Goal: Check status: Check status

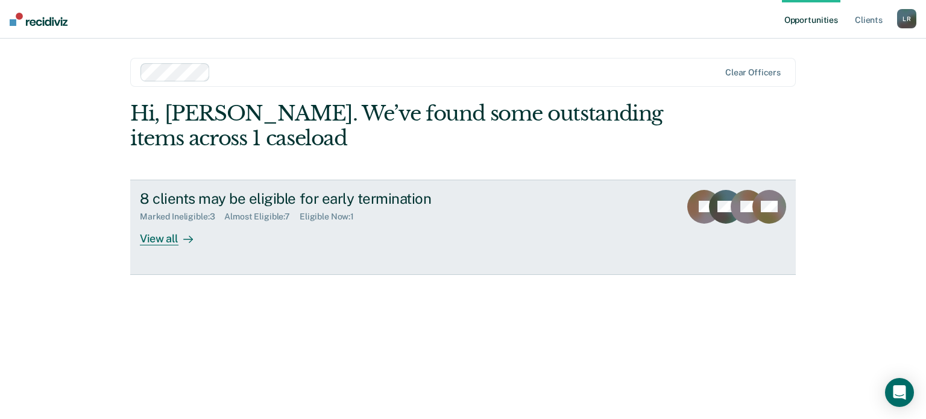
click at [270, 231] on div "8 clients may be eligible for early termination Marked Ineligible : 3 Almost El…" at bounding box center [366, 217] width 452 height 55
